Goal: Check status: Check status

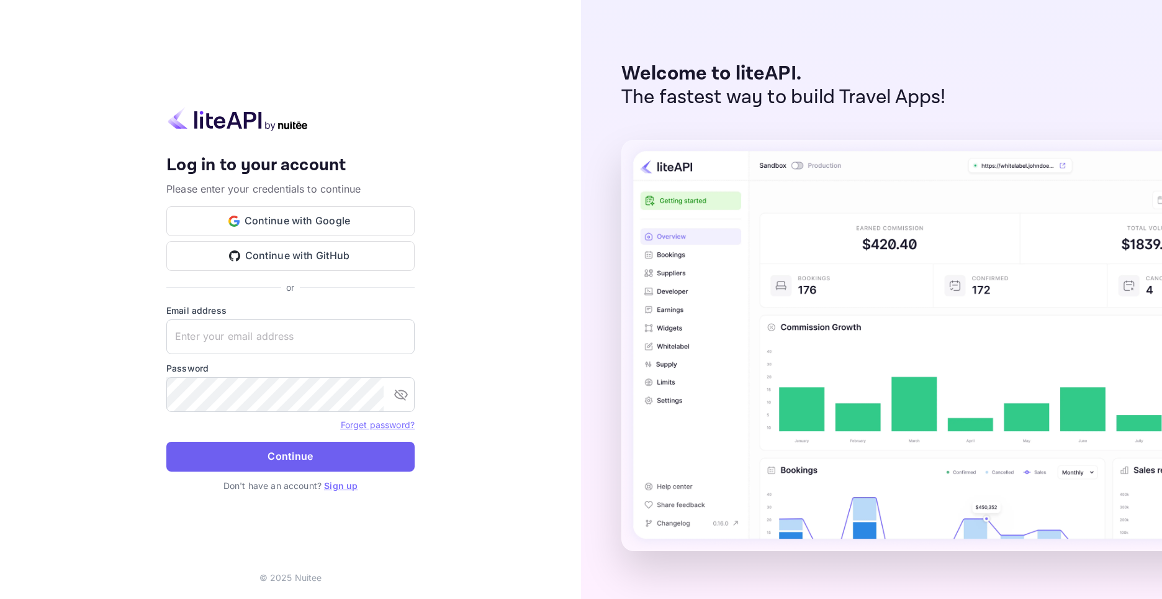
type input "[EMAIL_ADDRESS][DOMAIN_NAME]"
click at [285, 454] on button "Continue" at bounding box center [290, 456] width 248 height 30
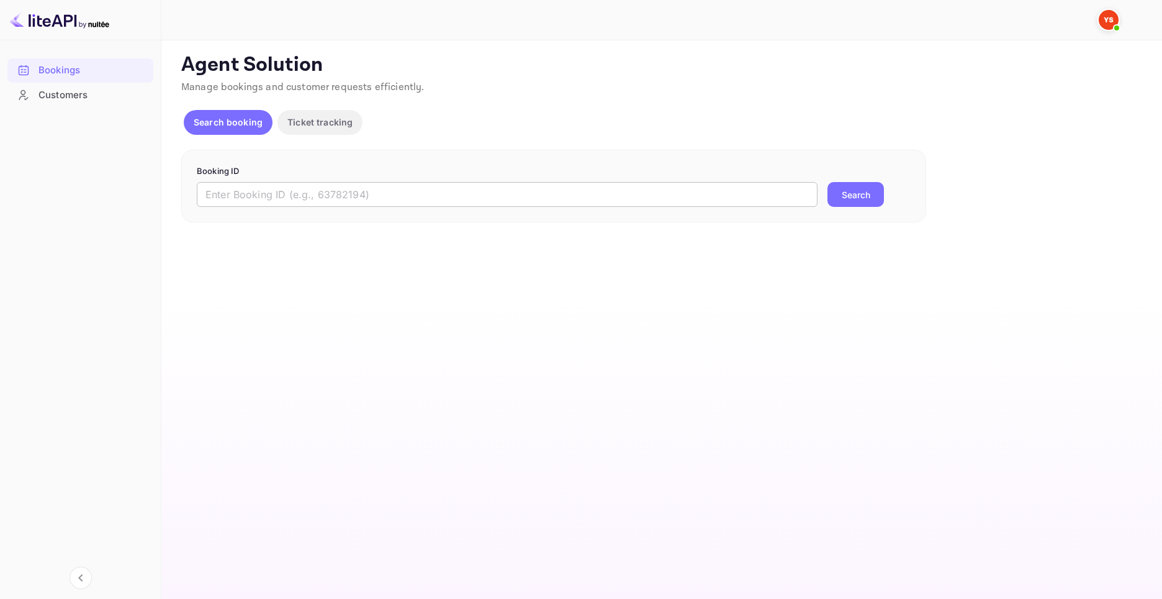
drag, startPoint x: 242, startPoint y: 195, endPoint x: 282, endPoint y: 207, distance: 42.0
click at [242, 195] on input "text" at bounding box center [507, 194] width 621 height 25
paste input "9152559"
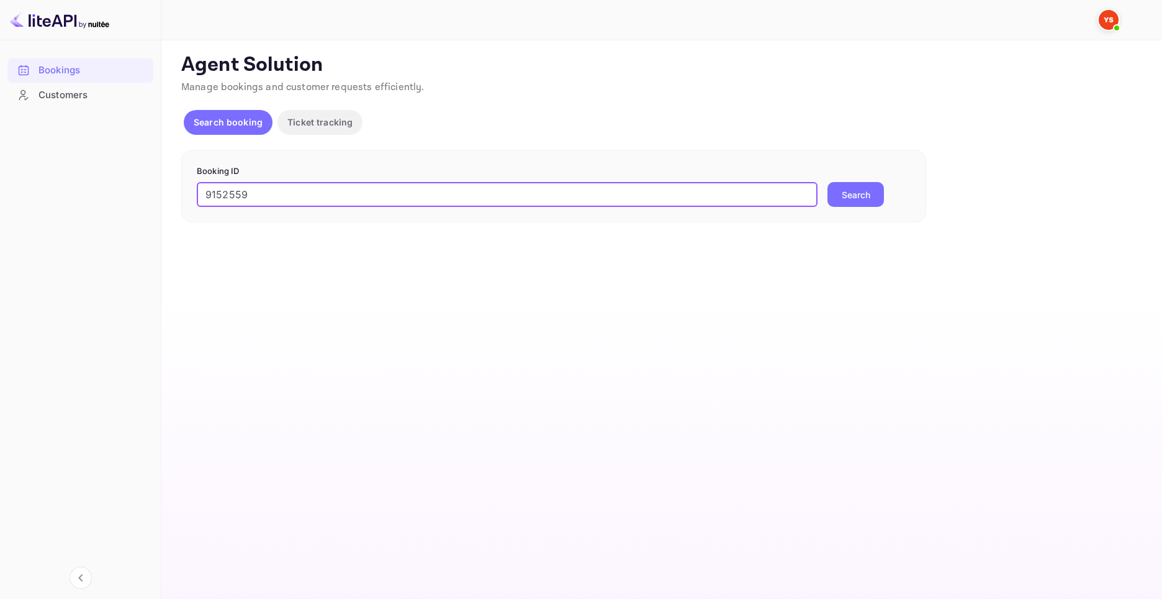
type input "9152559"
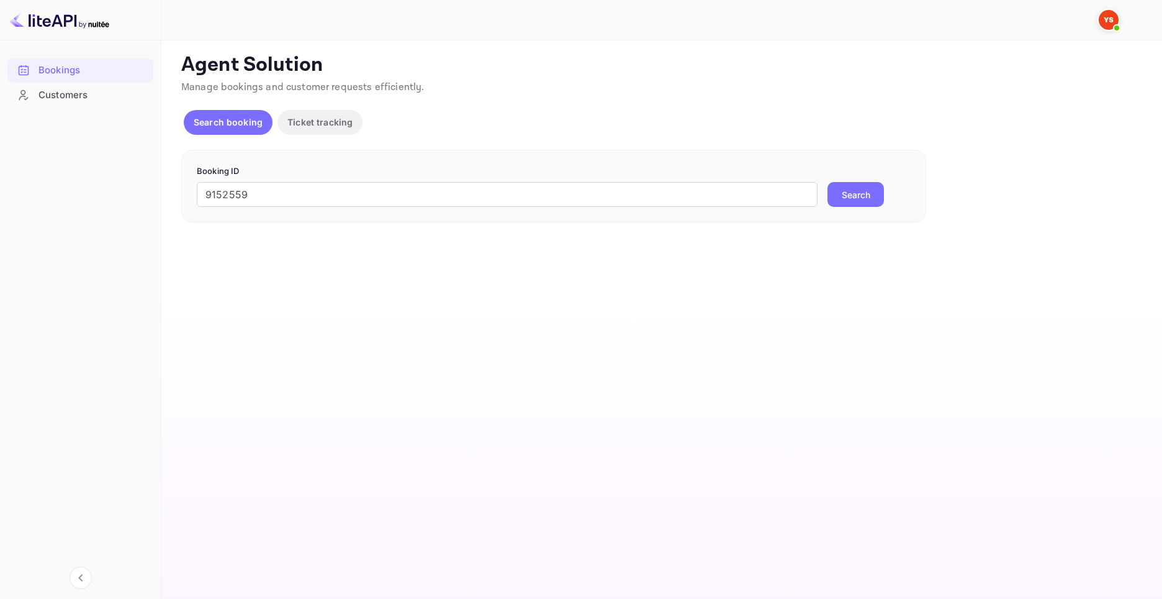
click at [845, 197] on button "Search" at bounding box center [856, 194] width 57 height 25
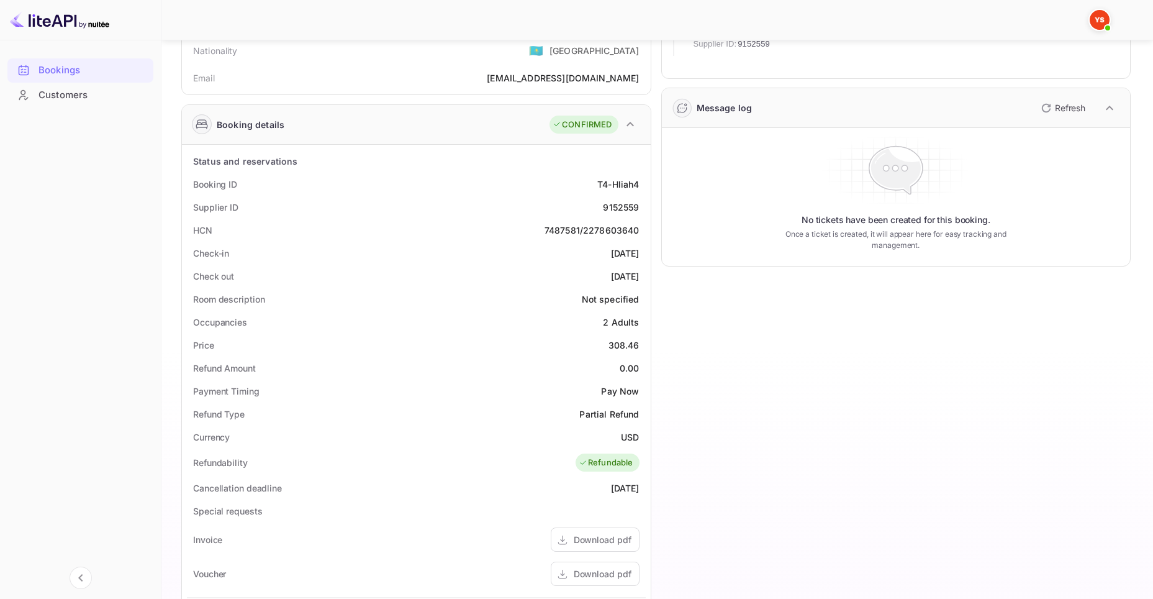
scroll to position [186, 0]
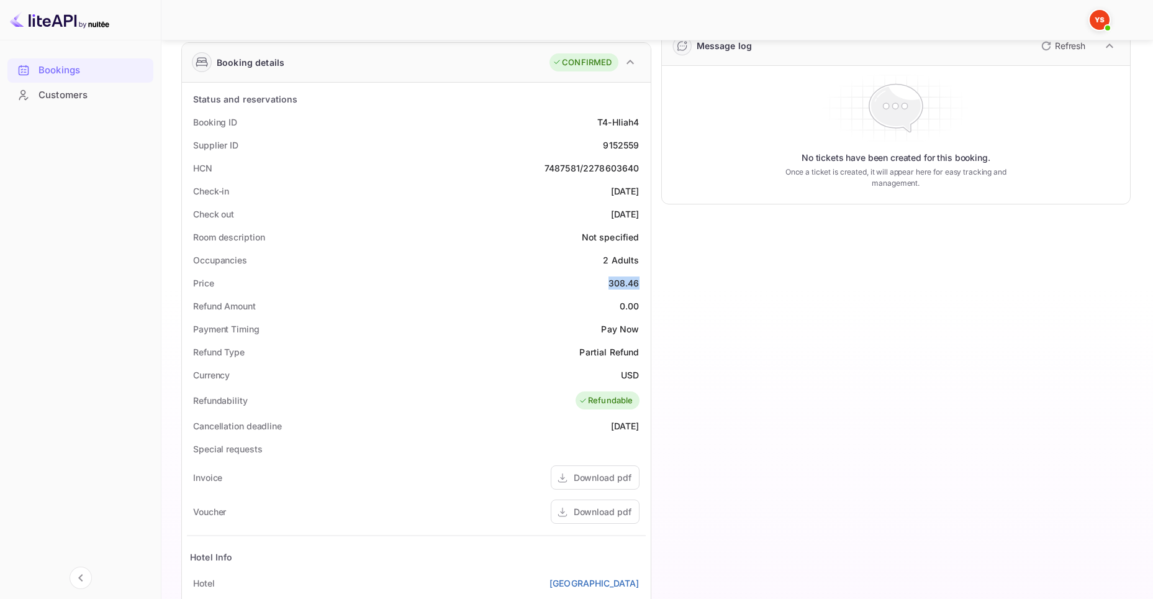
drag, startPoint x: 633, startPoint y: 281, endPoint x: 607, endPoint y: 280, distance: 26.1
click at [607, 280] on div "Price 308.46" at bounding box center [416, 282] width 459 height 23
copy div "308.46"
click at [713, 299] on div "Timeline Booking confirmed # 3948941 Supplier ID: 9152559 [DATE] 16:31 Message …" at bounding box center [891, 335] width 480 height 882
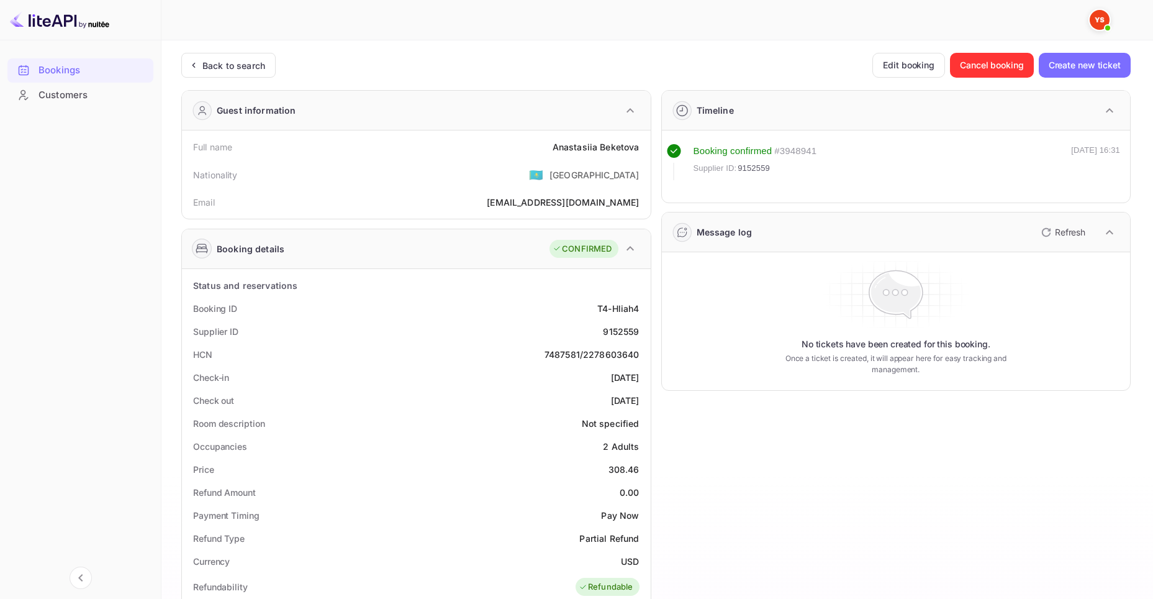
scroll to position [124, 0]
